Goal: Transaction & Acquisition: Book appointment/travel/reservation

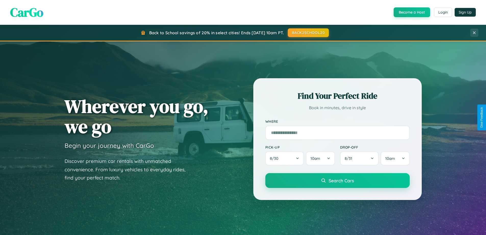
scroll to position [351, 0]
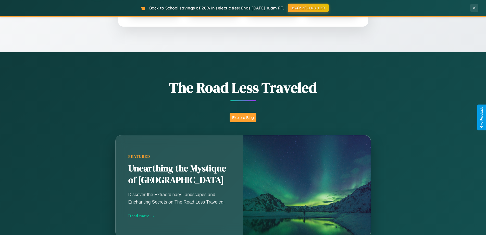
click at [243, 117] on button "Explore Blog" at bounding box center [243, 117] width 27 height 9
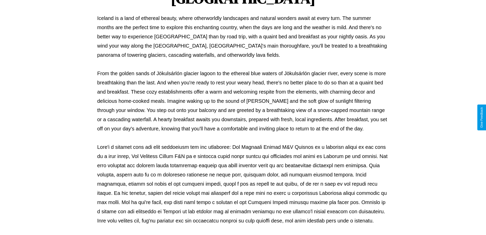
scroll to position [165, 0]
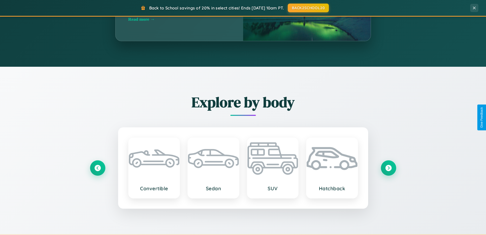
scroll to position [820, 0]
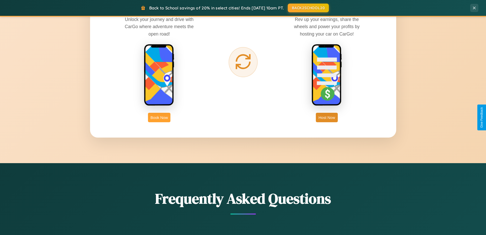
click at [159, 117] on button "Book Now" at bounding box center [159, 117] width 22 height 9
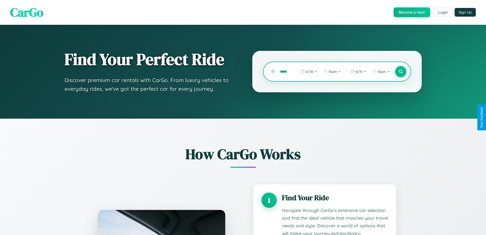
type input "******"
